Goal: Find specific page/section: Find specific page/section

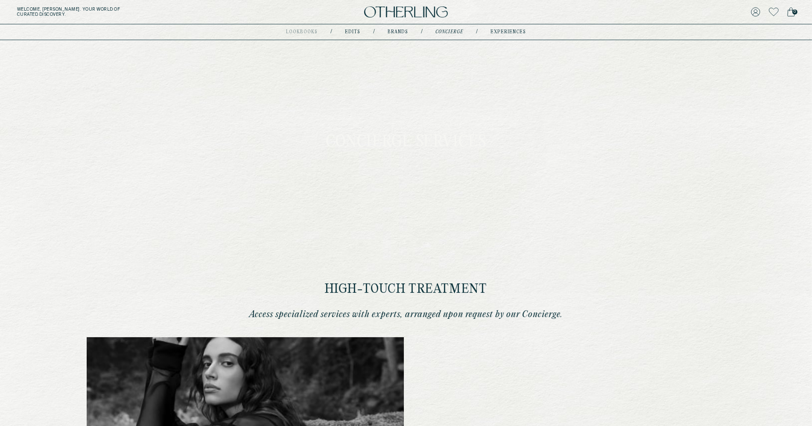
type input "********"
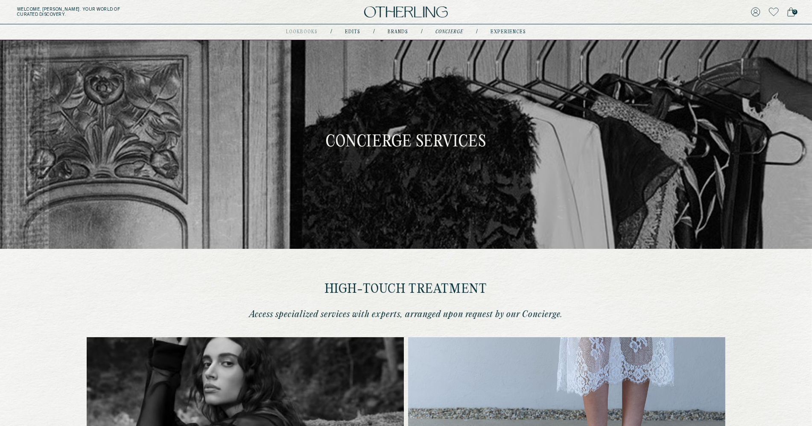
type input "**********"
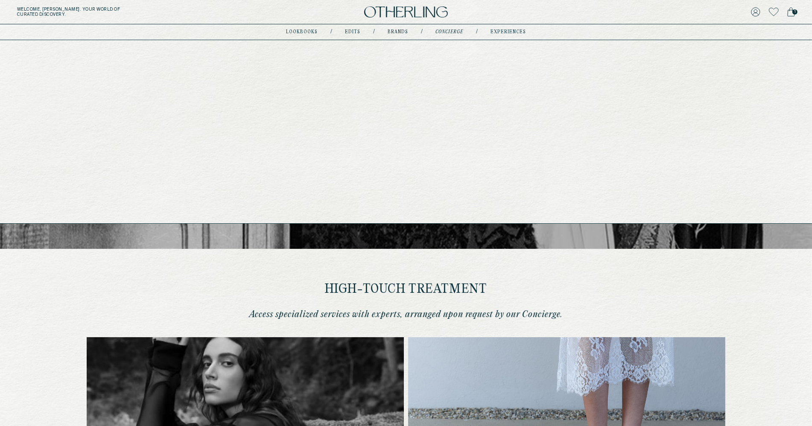
click at [498, 30] on link "experiences" at bounding box center [508, 32] width 35 height 4
